Goal: Task Accomplishment & Management: Manage account settings

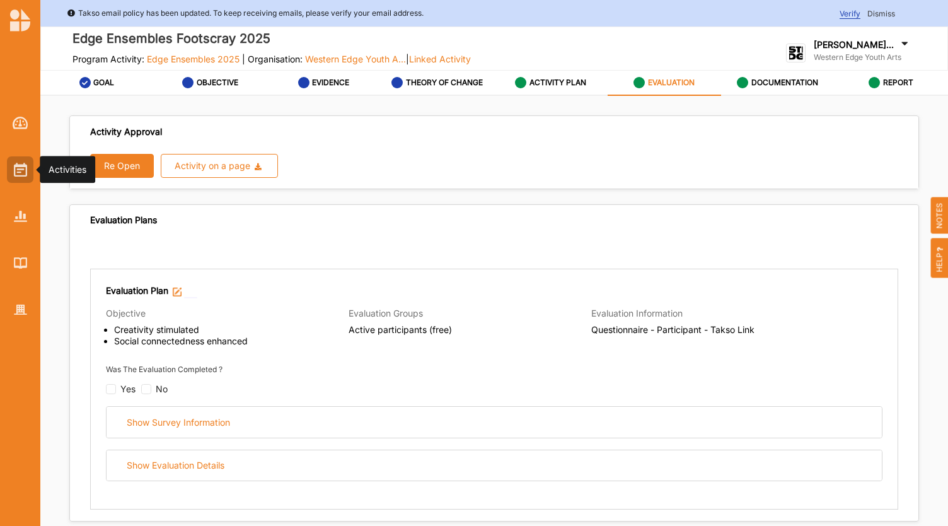
click at [19, 170] on img at bounding box center [20, 170] width 13 height 14
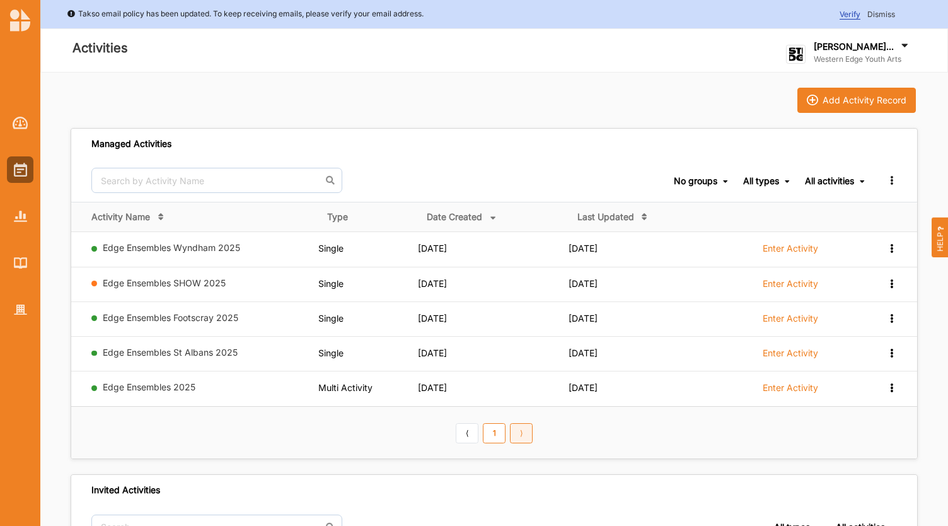
click at [515, 429] on link "⟩" at bounding box center [521, 433] width 23 height 20
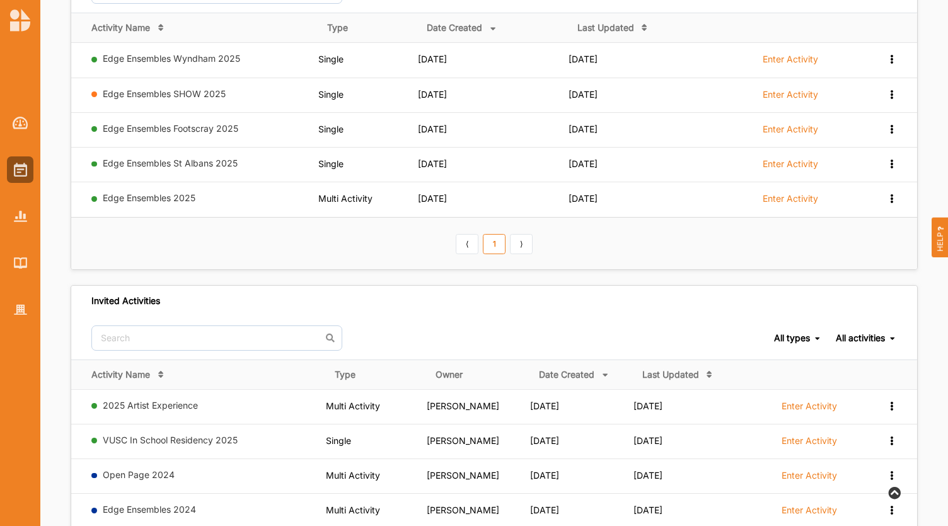
scroll to position [378, 0]
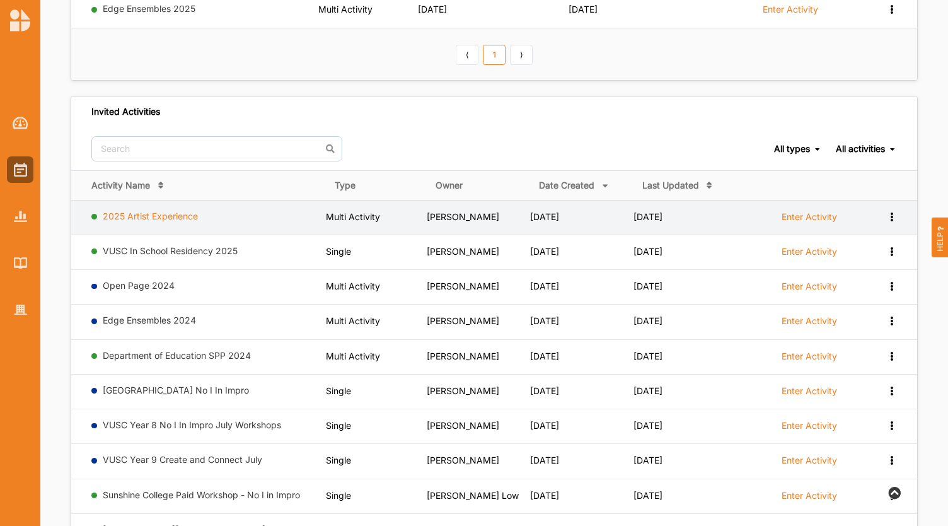
click at [134, 211] on link "2025 Artist Experience" at bounding box center [150, 216] width 95 height 11
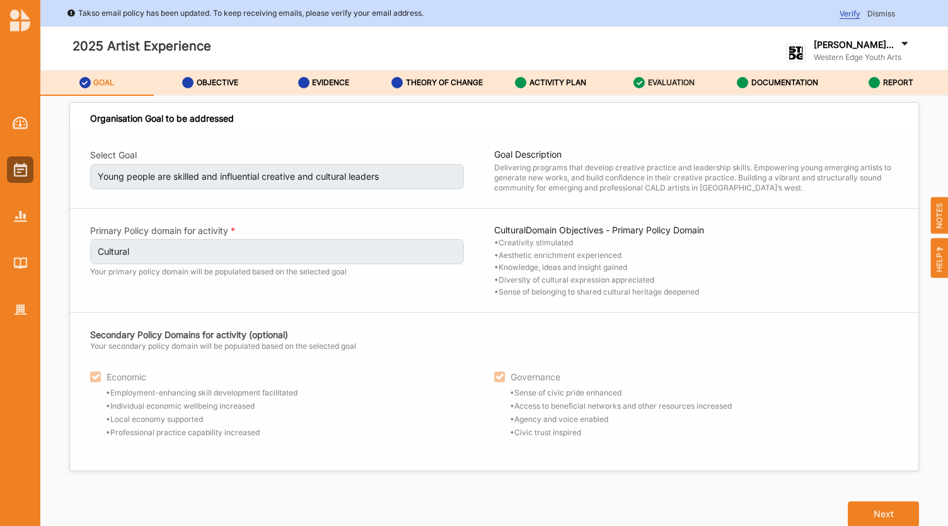
click at [684, 83] on label "EVALUATION" at bounding box center [671, 83] width 47 height 10
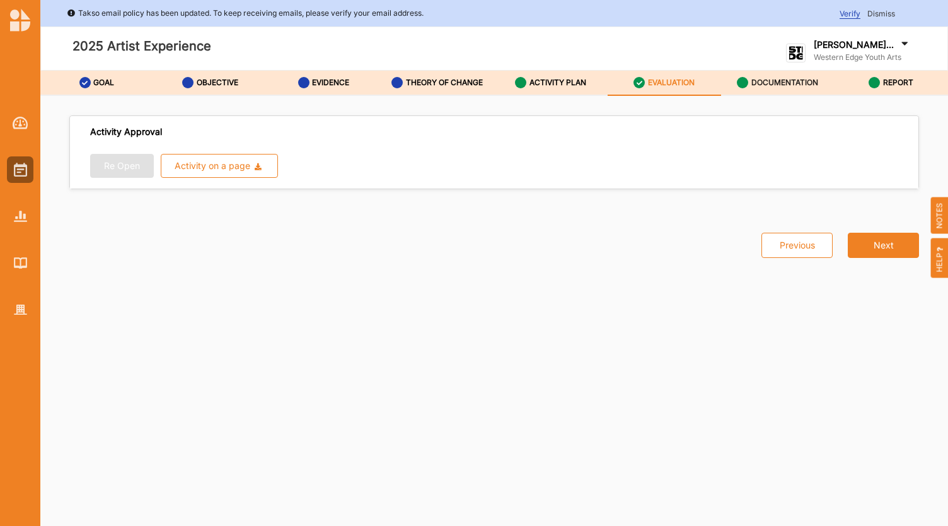
click at [778, 80] on label "DOCUMENTATION" at bounding box center [784, 83] width 67 height 10
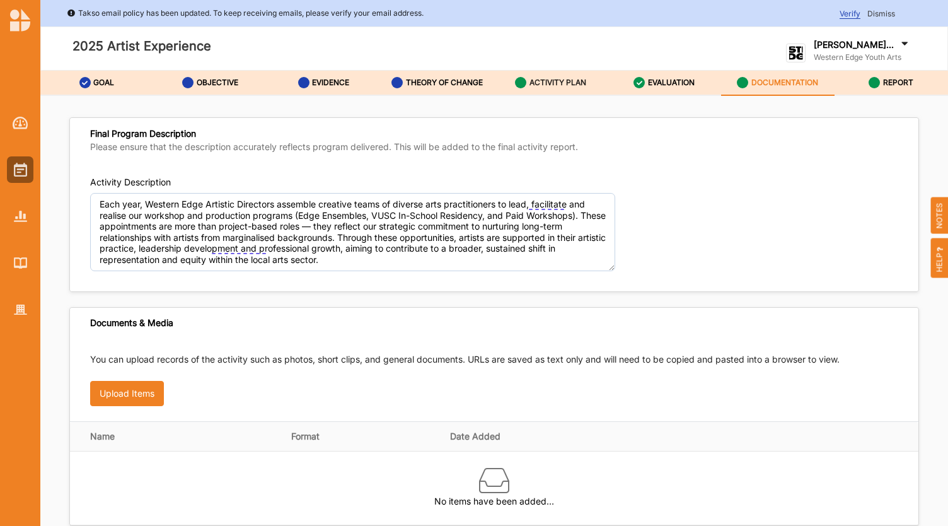
click at [563, 84] on label "ACTIVITY PLAN" at bounding box center [557, 83] width 57 height 10
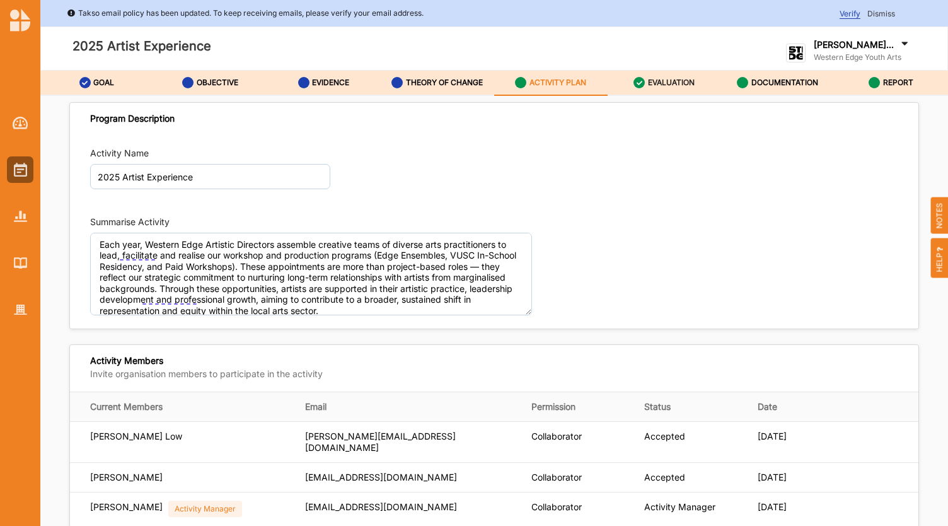
click at [663, 83] on label "EVALUATION" at bounding box center [671, 83] width 47 height 10
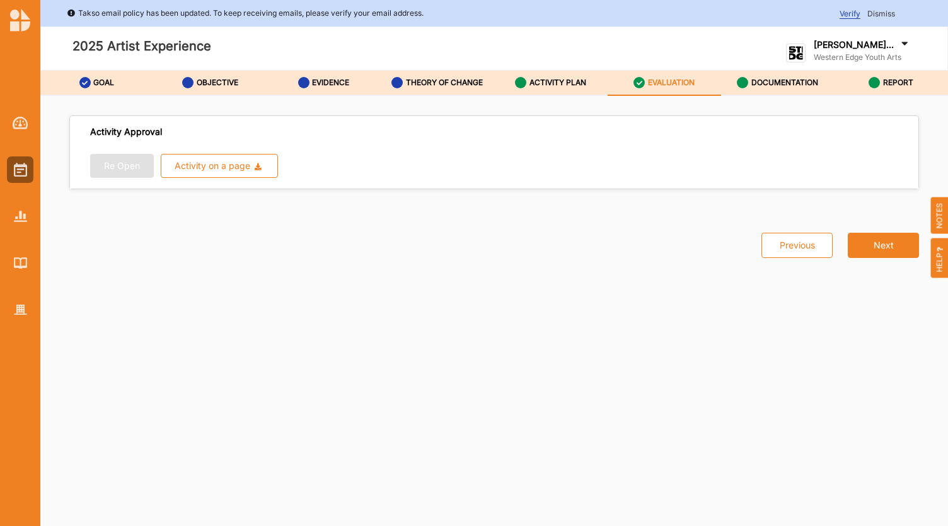
click at [122, 164] on div "Re Open Activity on a page Download Report Download Evidence" at bounding box center [494, 166] width 808 height 24
click at [124, 131] on span "Activity Approval" at bounding box center [126, 131] width 72 height 11
click at [23, 162] on div at bounding box center [20, 169] width 26 height 26
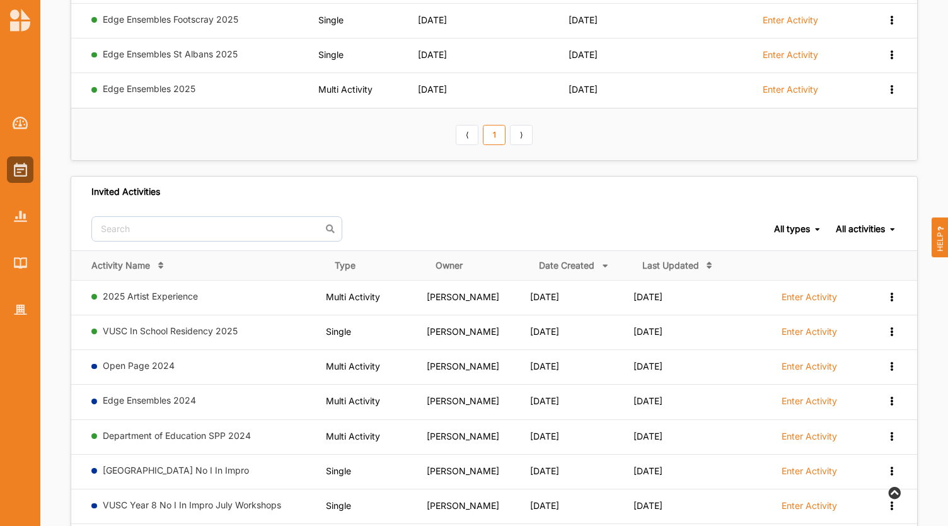
scroll to position [315, 0]
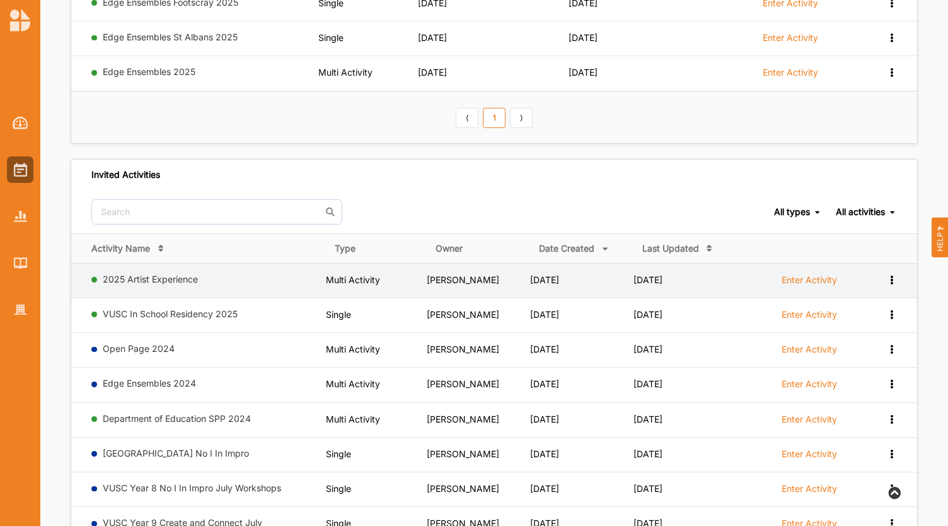
click at [795, 278] on label "Enter Activity" at bounding box center [809, 279] width 55 height 11
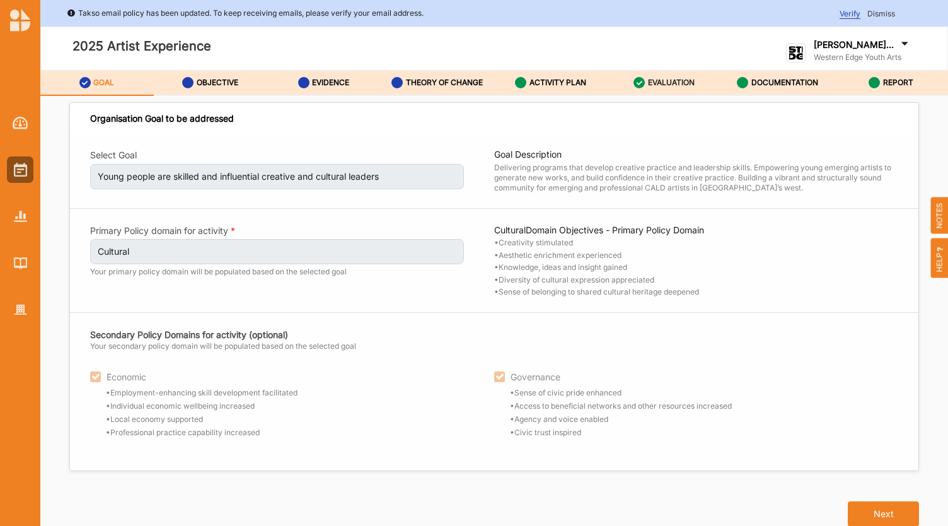
click at [666, 81] on label "EVALUATION" at bounding box center [671, 83] width 47 height 10
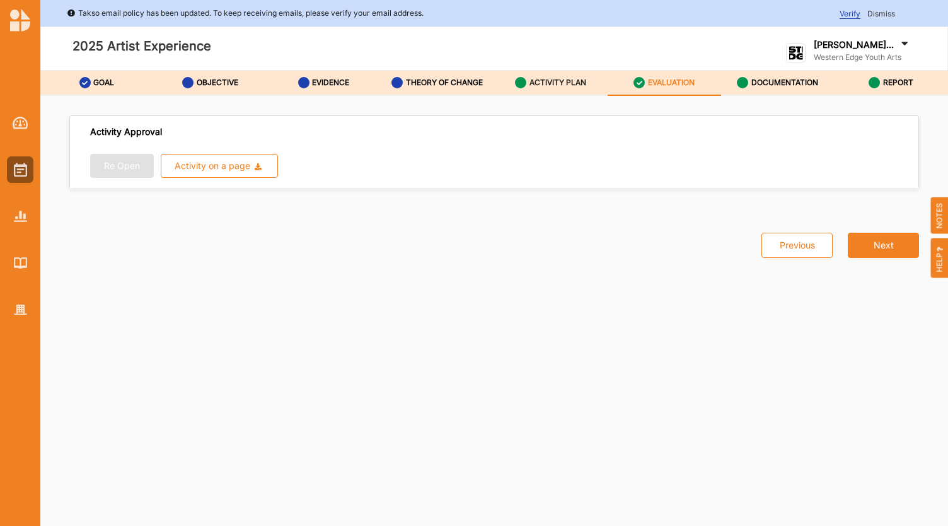
click at [555, 81] on label "ACTIVITY PLAN" at bounding box center [557, 83] width 57 height 10
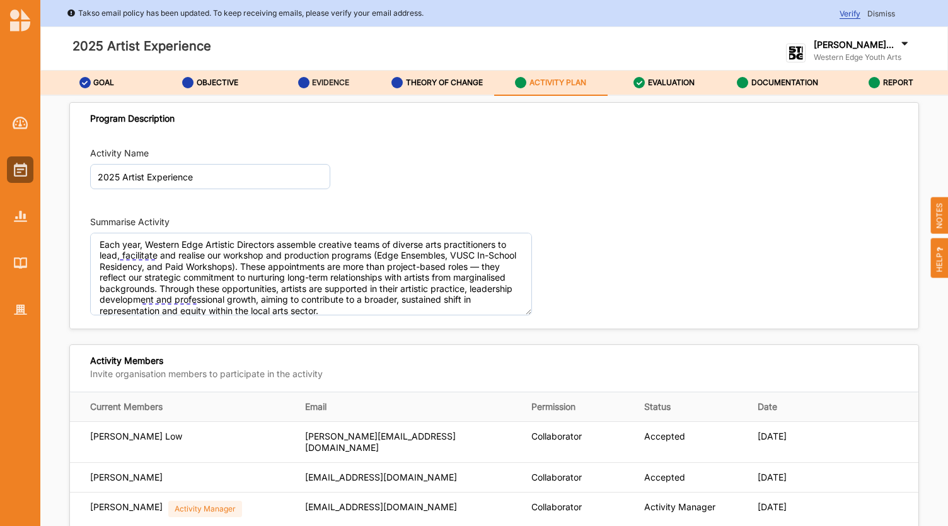
click at [340, 86] on label "EVIDENCE" at bounding box center [330, 83] width 37 height 10
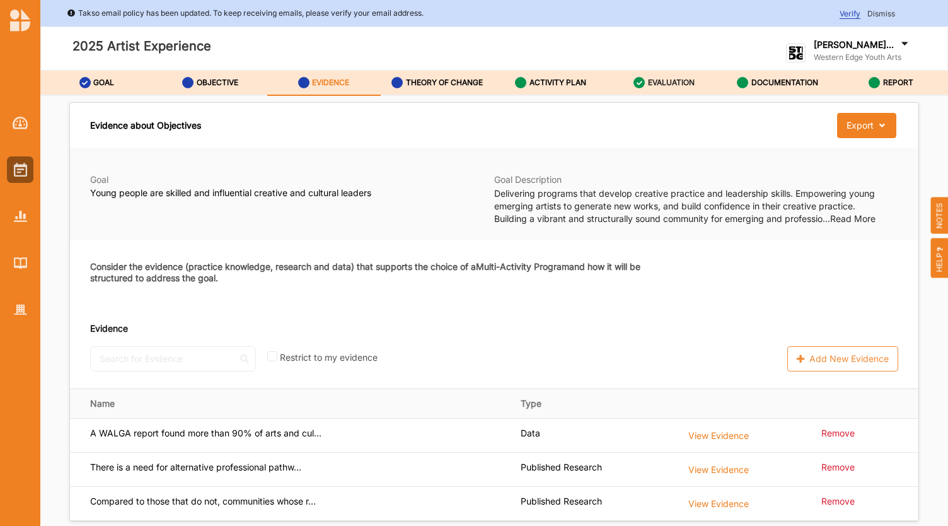
click at [671, 83] on label "EVALUATION" at bounding box center [671, 83] width 47 height 10
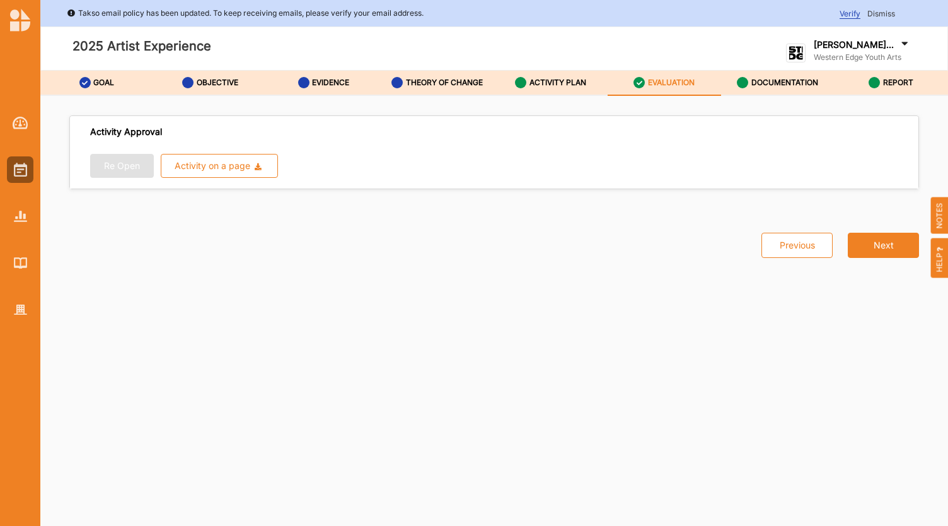
click at [133, 164] on div "Re Open Activity on a page Download Report Download Evidence" at bounding box center [494, 166] width 808 height 24
click at [519, 249] on div "Previous Next" at bounding box center [494, 236] width 865 height 69
click at [256, 170] on button "Activity on a page Download Report Download Evidence" at bounding box center [220, 166] width 118 height 24
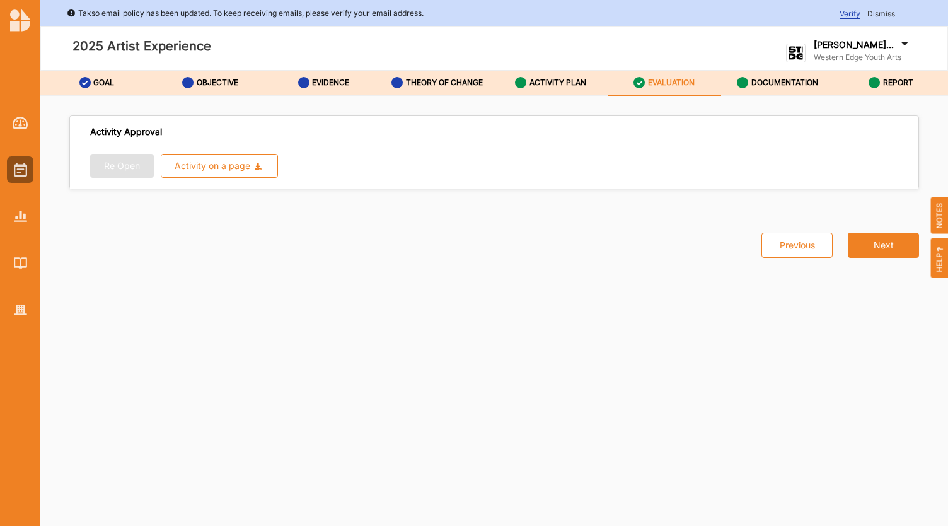
click at [878, 18] on div "Verify Dismiss" at bounding box center [893, 13] width 108 height 13
click at [877, 11] on span "Dismiss" at bounding box center [881, 13] width 28 height 9
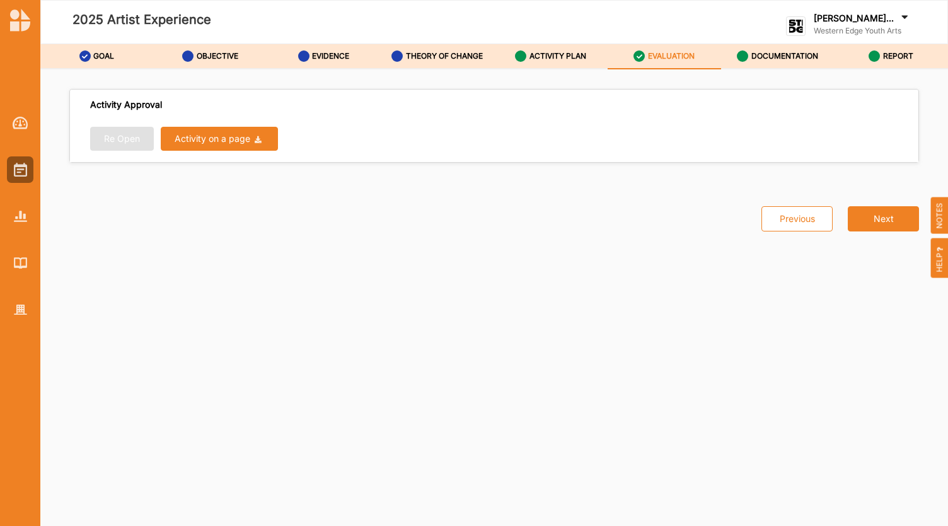
click at [214, 136] on div "Activity on a page" at bounding box center [213, 138] width 76 height 9
click at [505, 271] on div "Activity Approval Re Open Activity on a page Download Report Download Evidence …" at bounding box center [494, 290] width 847 height 412
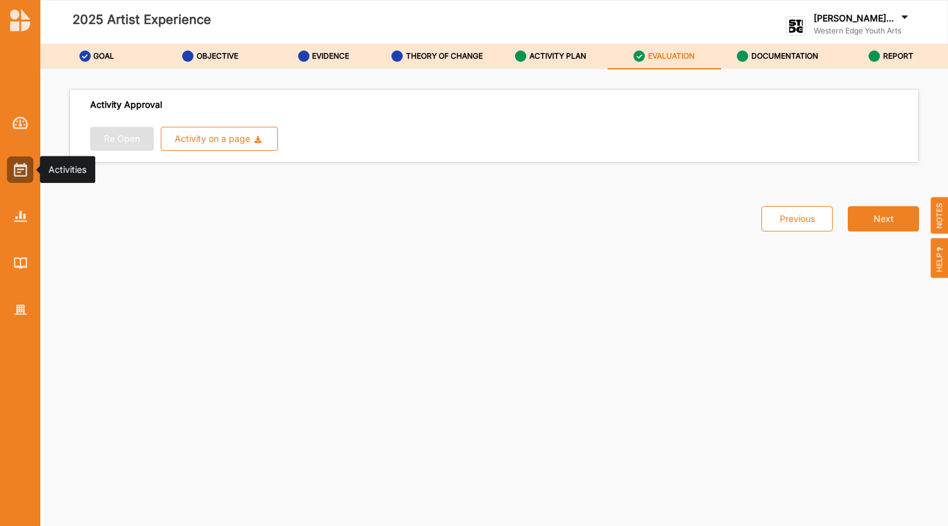
drag, startPoint x: 23, startPoint y: 163, endPoint x: 69, endPoint y: 179, distance: 49.2
click at [23, 163] on img at bounding box center [20, 170] width 13 height 14
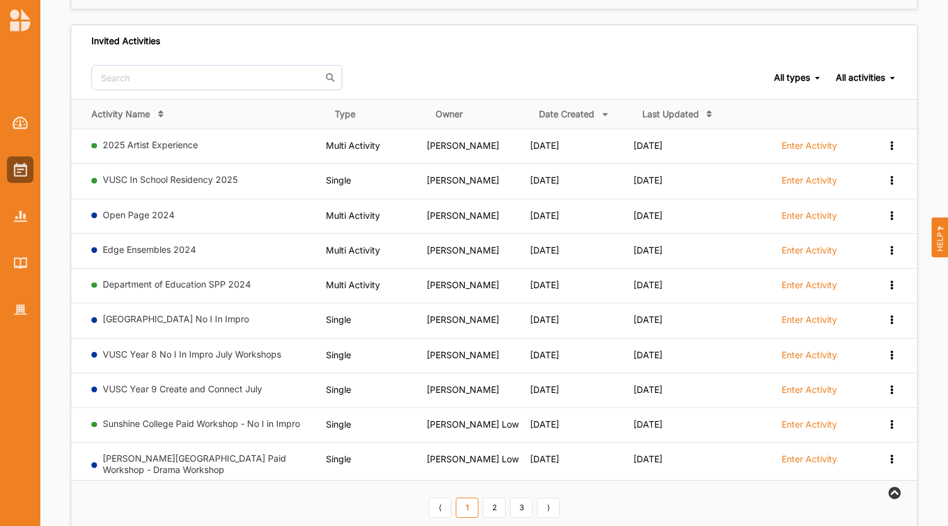
scroll to position [440, 0]
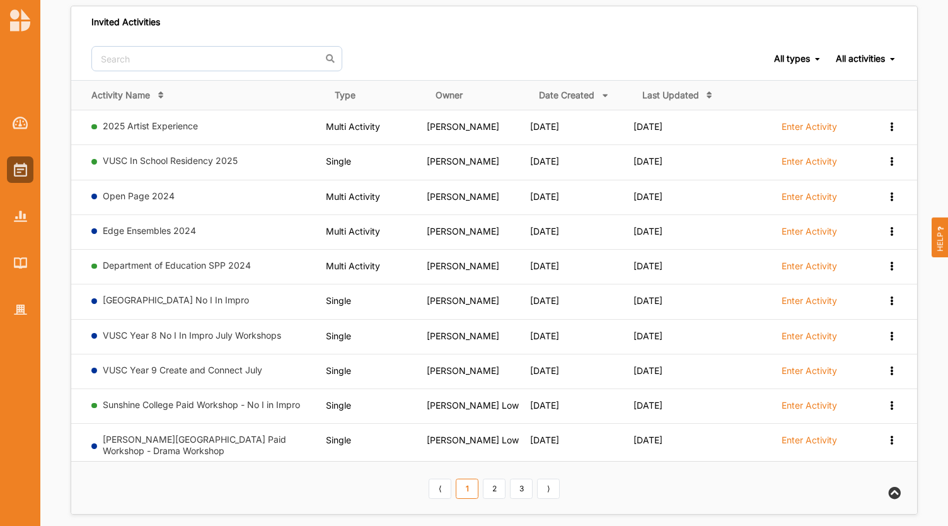
click at [543, 481] on link "⟩" at bounding box center [548, 488] width 23 height 20
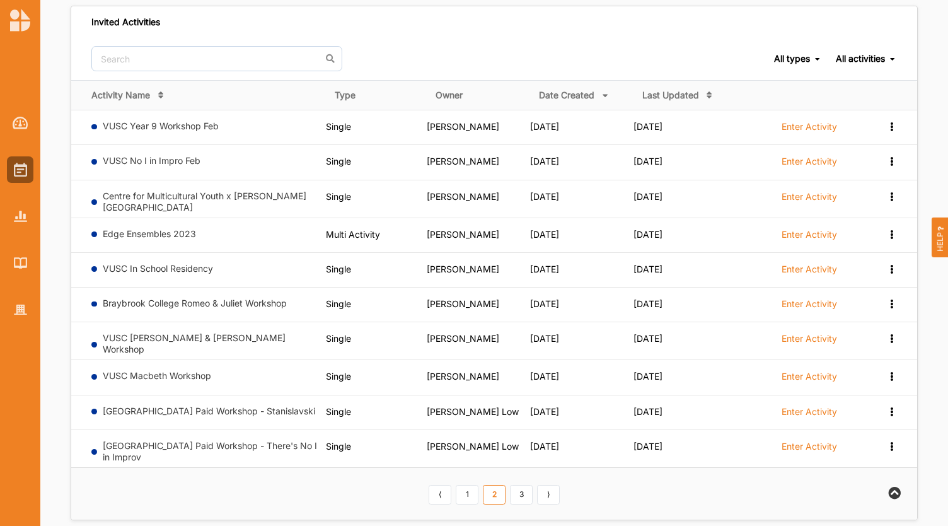
click at [543, 485] on link "⟩" at bounding box center [548, 495] width 23 height 20
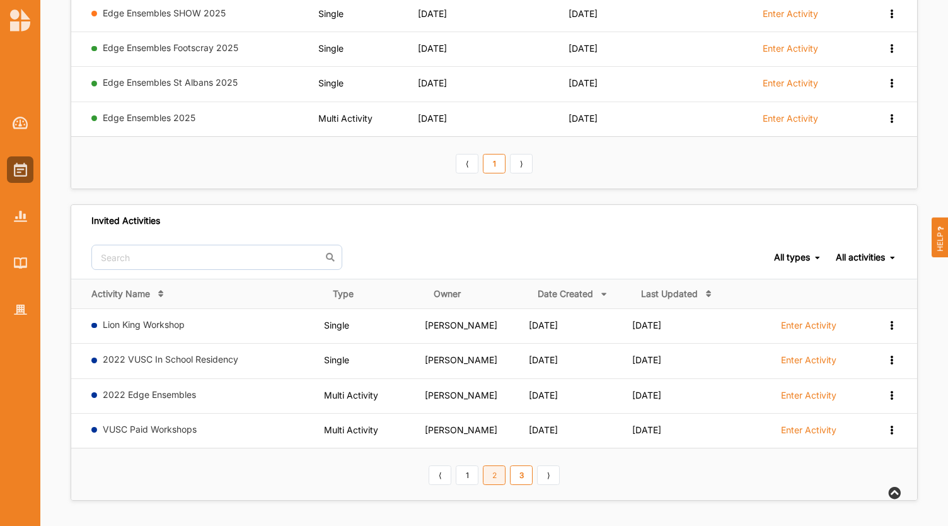
scroll to position [232, 0]
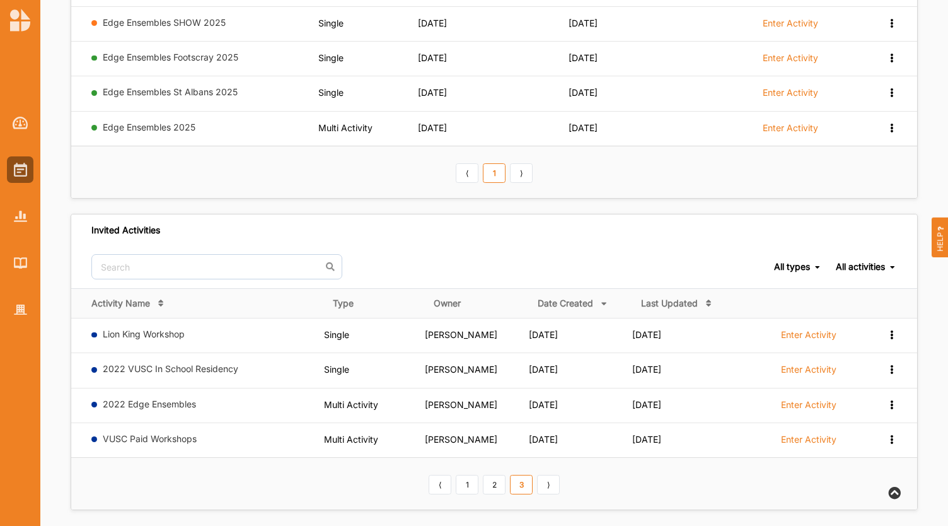
click at [468, 475] on link "1" at bounding box center [467, 485] width 23 height 20
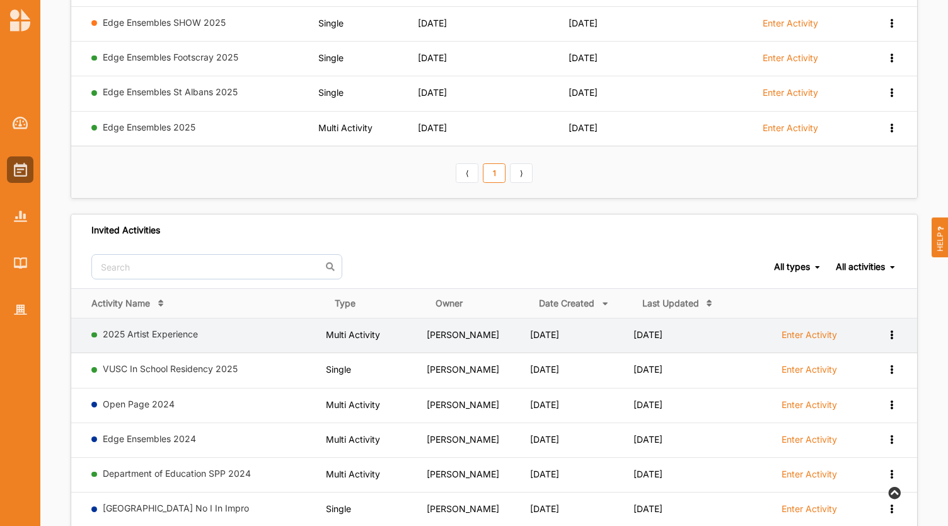
click at [897, 326] on td "View Report Request Withdrawal" at bounding box center [901, 335] width 31 height 35
click at [888, 329] on icon at bounding box center [891, 333] width 11 height 9
click at [895, 329] on icon at bounding box center [891, 333] width 11 height 9
click at [149, 328] on link "2025 Artist Experience" at bounding box center [150, 333] width 95 height 11
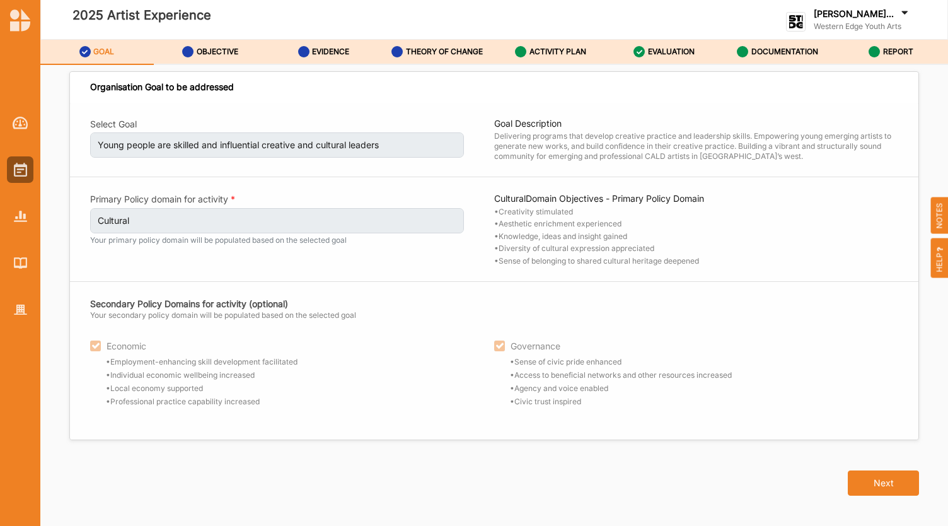
scroll to position [37, 0]
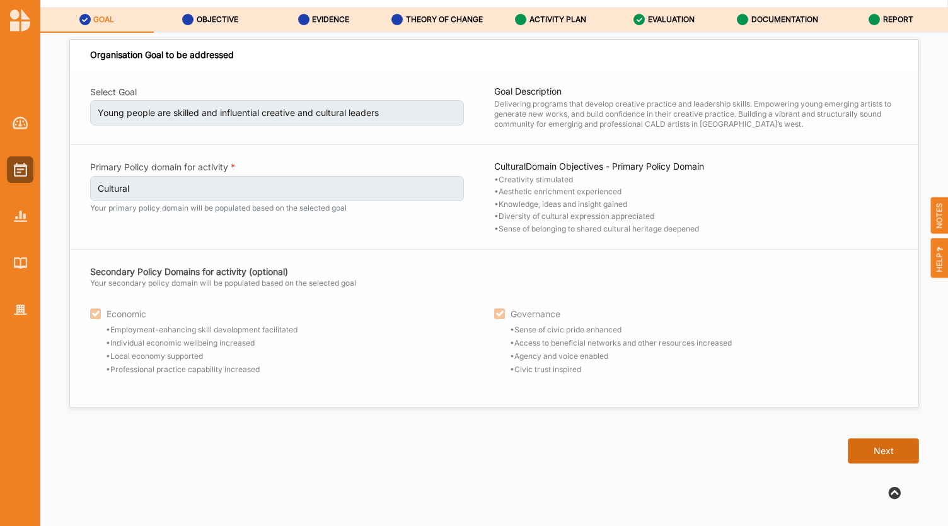
click at [858, 459] on button "Next" at bounding box center [883, 450] width 71 height 25
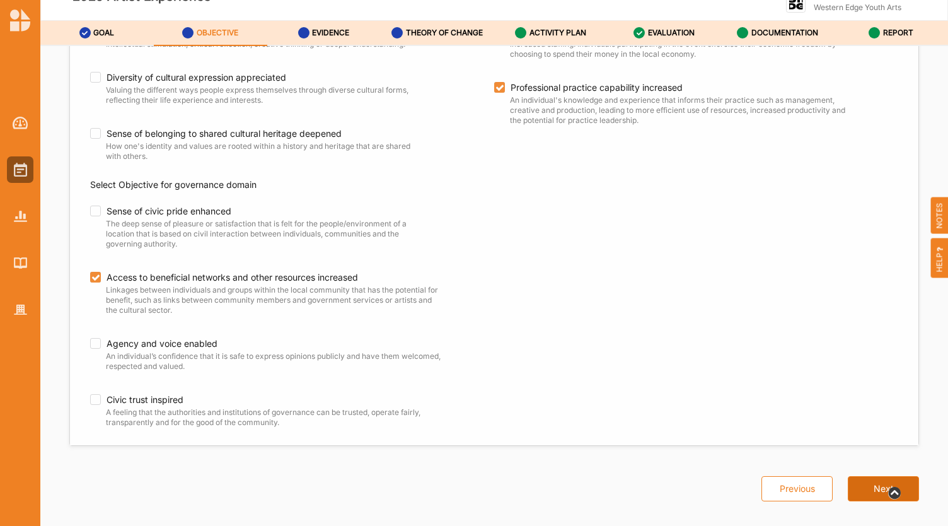
scroll to position [37, 0]
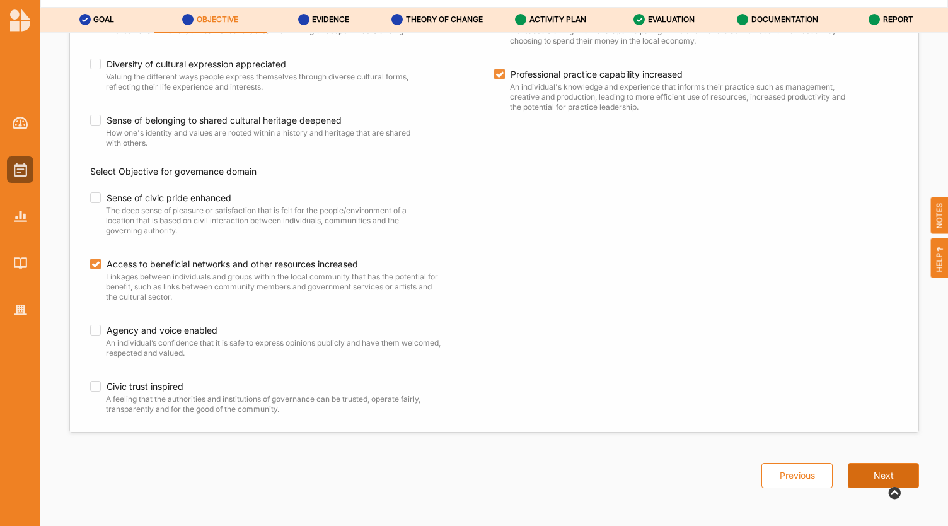
click at [863, 466] on button "Next" at bounding box center [883, 475] width 71 height 25
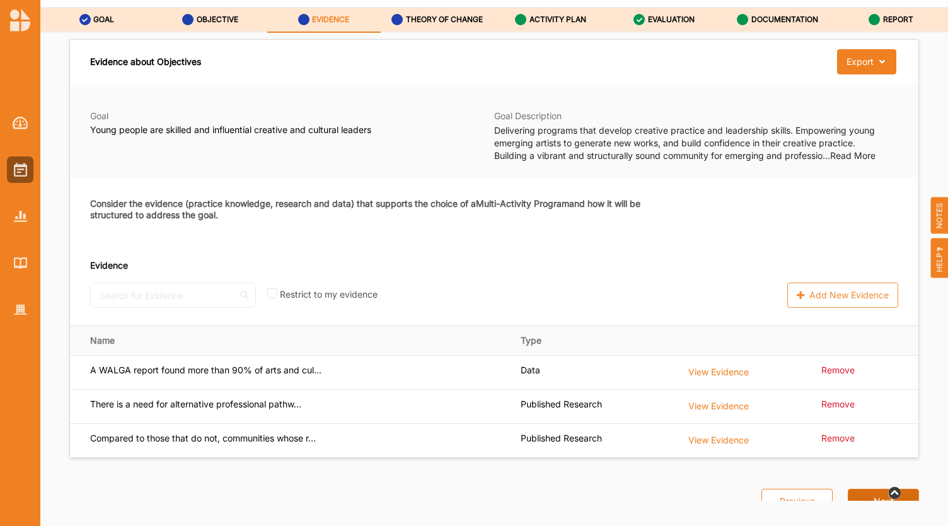
click at [865, 492] on button "Next" at bounding box center [883, 500] width 71 height 25
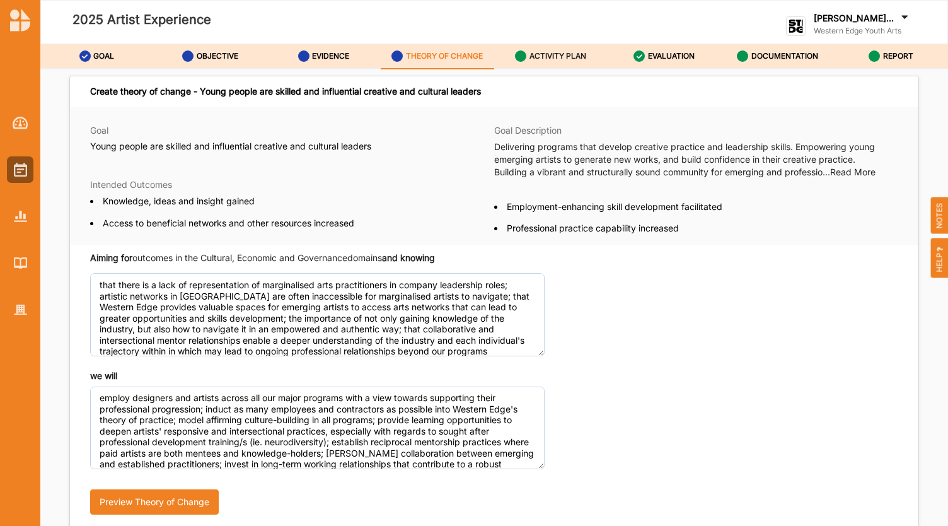
click at [555, 55] on label "ACTIVITY PLAN" at bounding box center [557, 56] width 57 height 10
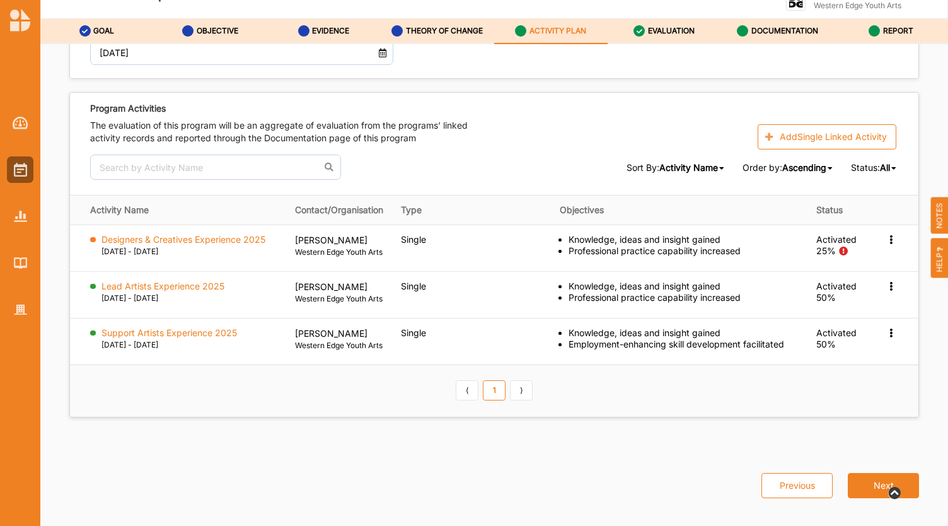
scroll to position [37, 0]
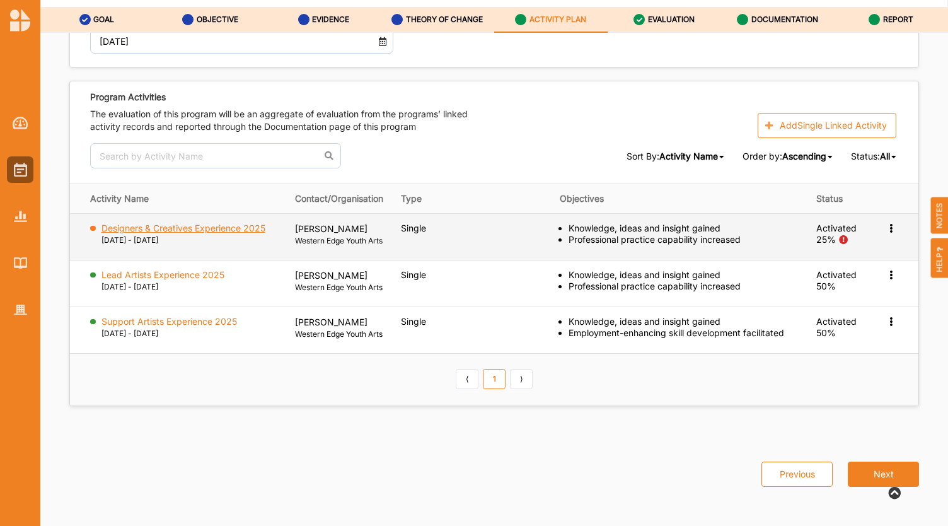
click at [216, 222] on label "Designers & Creatives Experience 2025" at bounding box center [183, 227] width 164 height 11
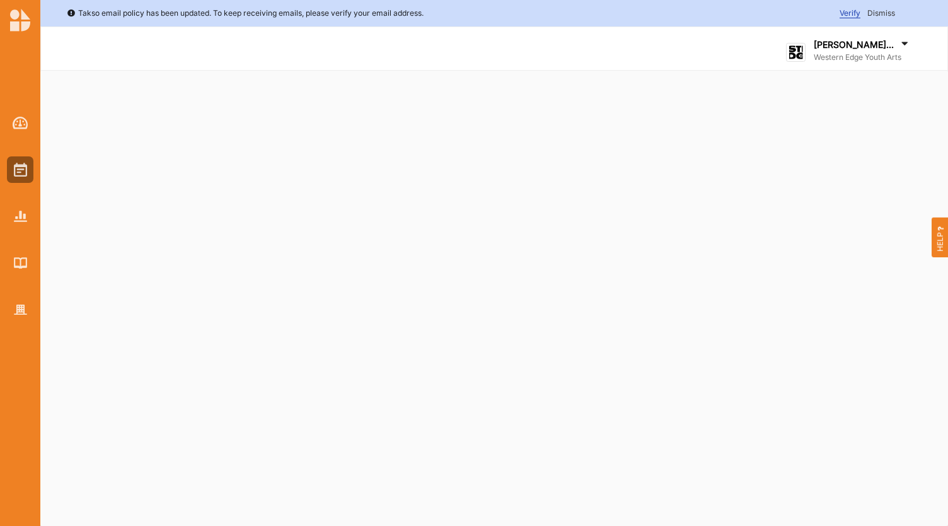
select select "3"
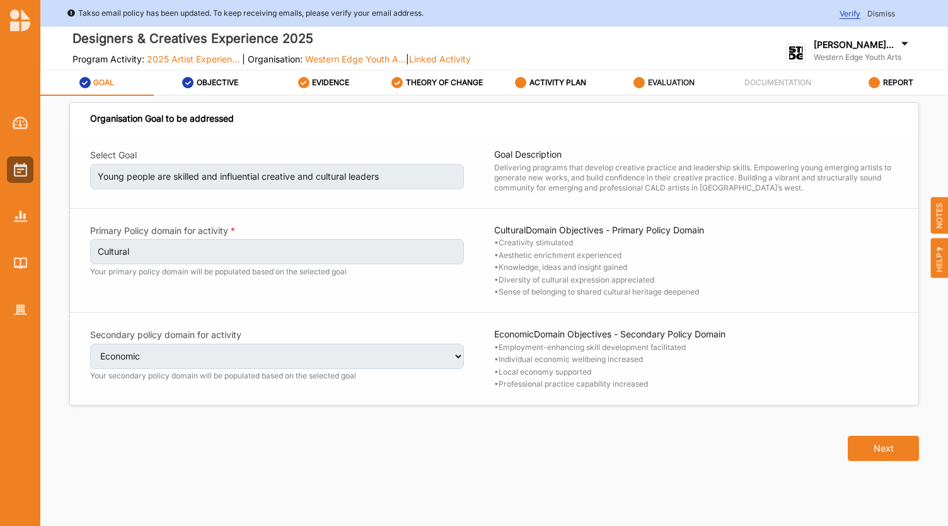
click at [655, 88] on div "EVALUATION" at bounding box center [663, 83] width 61 height 23
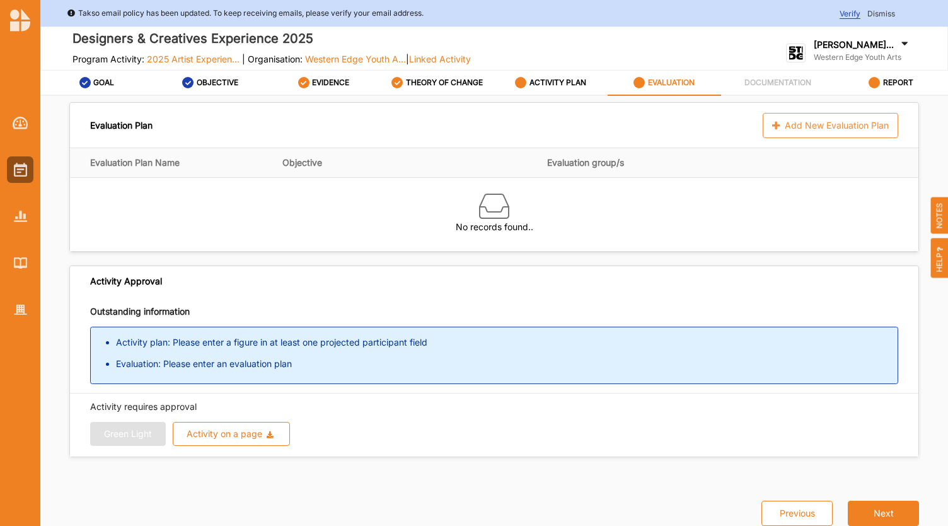
click at [793, 122] on div "Add New Evaluation Plan" at bounding box center [831, 125] width 136 height 25
click at [794, 122] on div "Add New Evaluation Plan" at bounding box center [831, 125] width 136 height 25
